Goal: Go to known website: Access a specific website the user already knows

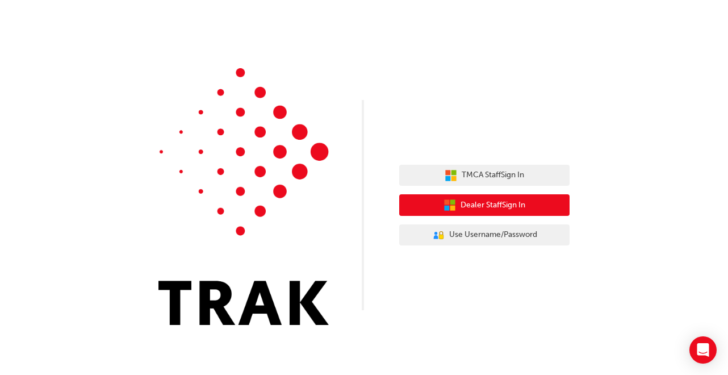
click at [523, 197] on button "Dealer Staff Sign In" at bounding box center [484, 205] width 170 height 22
